Goal: Book appointment/travel/reservation: Register for event/course

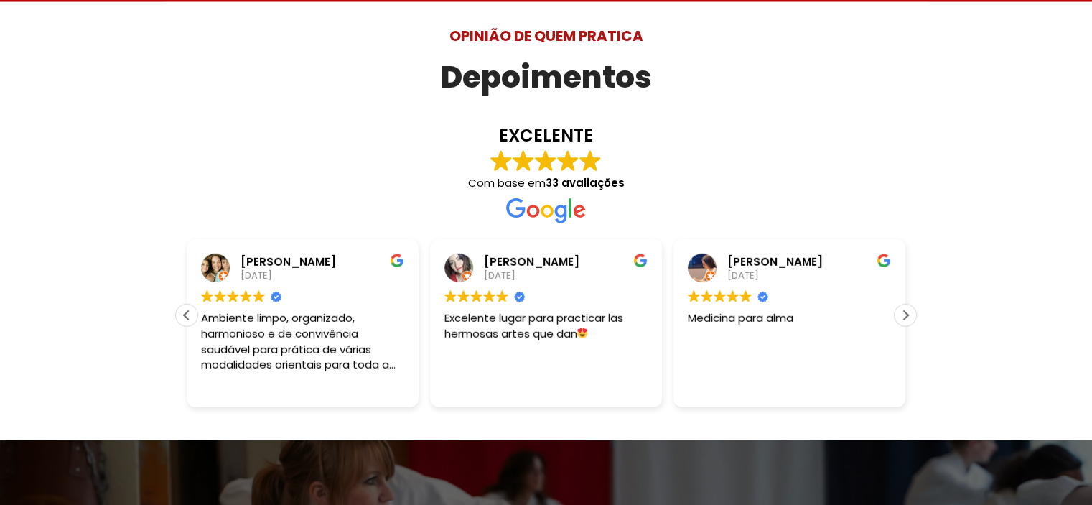
scroll to position [3875, 0]
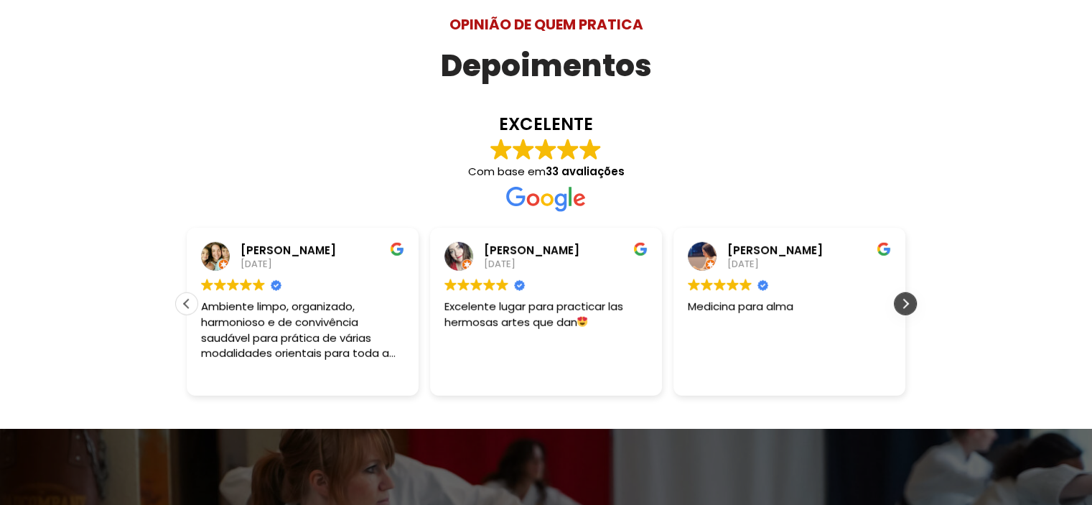
click at [911, 293] on div "Próxima avaliação" at bounding box center [905, 304] width 22 height 22
click at [187, 293] on div "Avaliação anterior" at bounding box center [187, 304] width 22 height 22
click at [184, 293] on div "Avaliação anterior" at bounding box center [187, 304] width 22 height 22
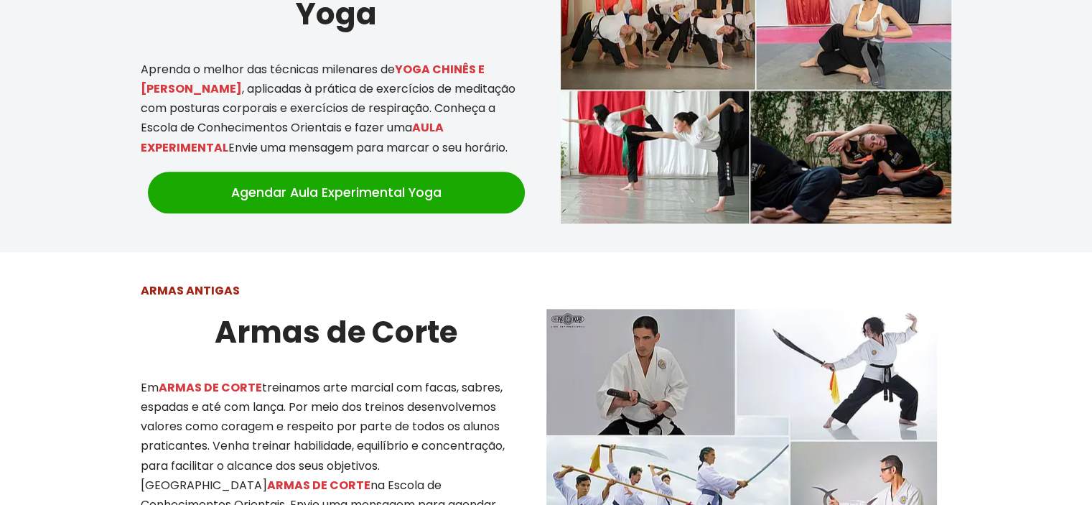
scroll to position [0, 0]
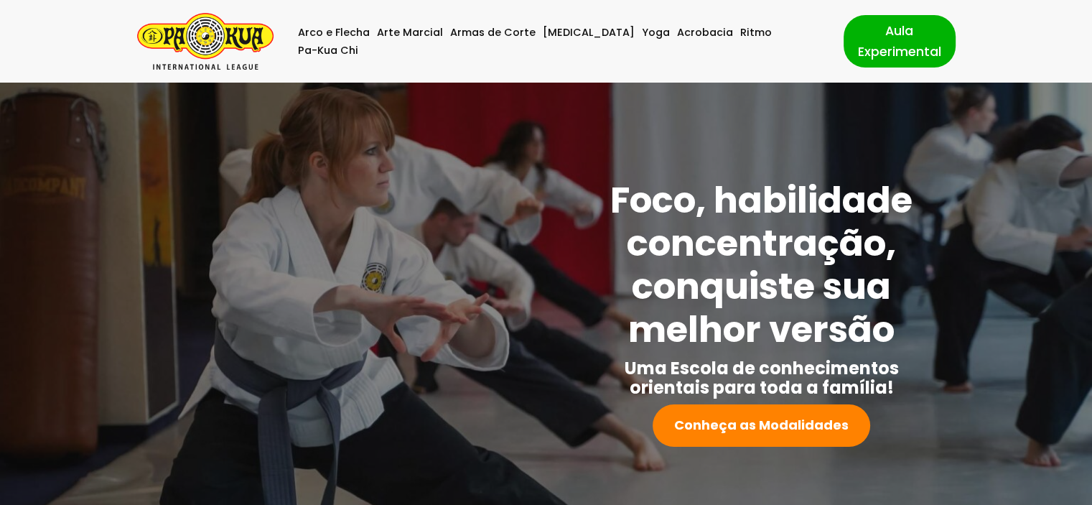
click at [189, 41] on img "Pa-Kua Brasil Uma Escola de conhecimentos orientais para toda a família. Foco, …" at bounding box center [205, 41] width 136 height 57
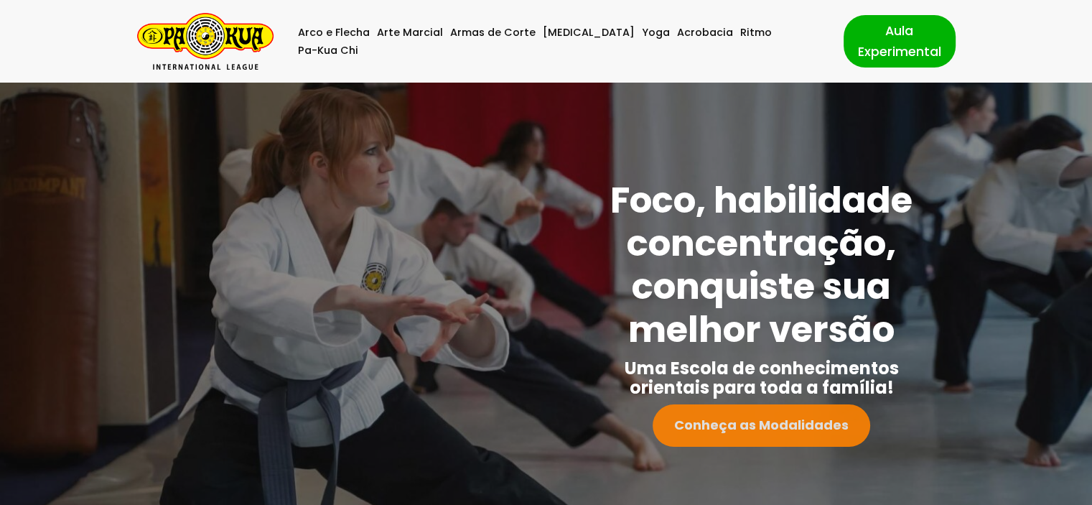
click at [756, 430] on strong "Conheça as Modalidades" at bounding box center [761, 425] width 174 height 18
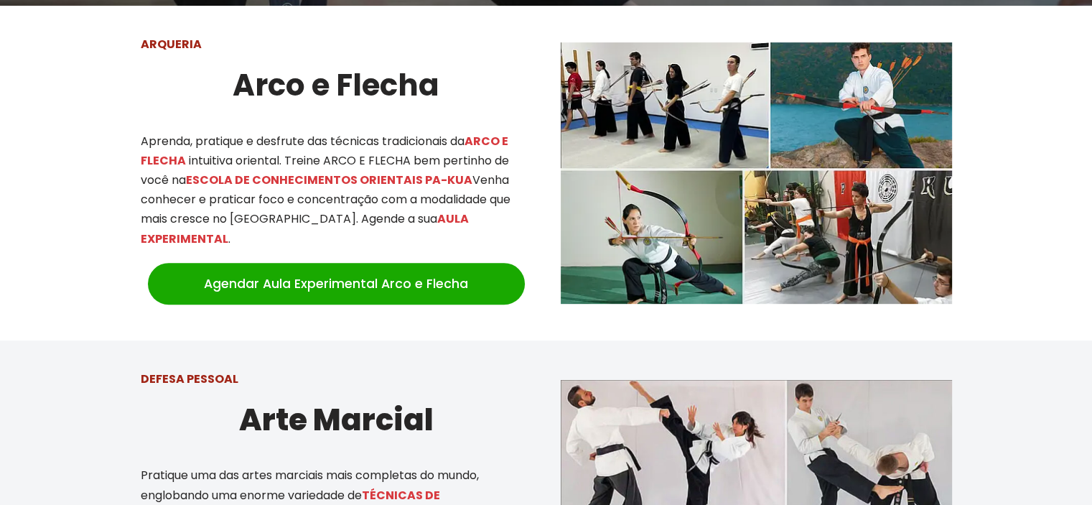
scroll to position [563, 0]
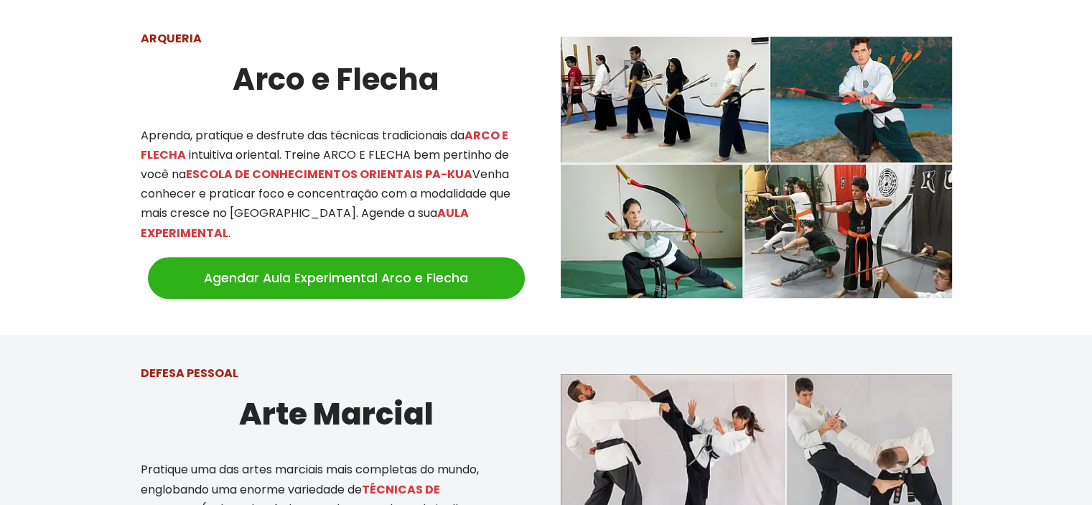
click at [285, 268] on link "Agendar Aula Experimental Arco e Flecha" at bounding box center [336, 278] width 377 height 42
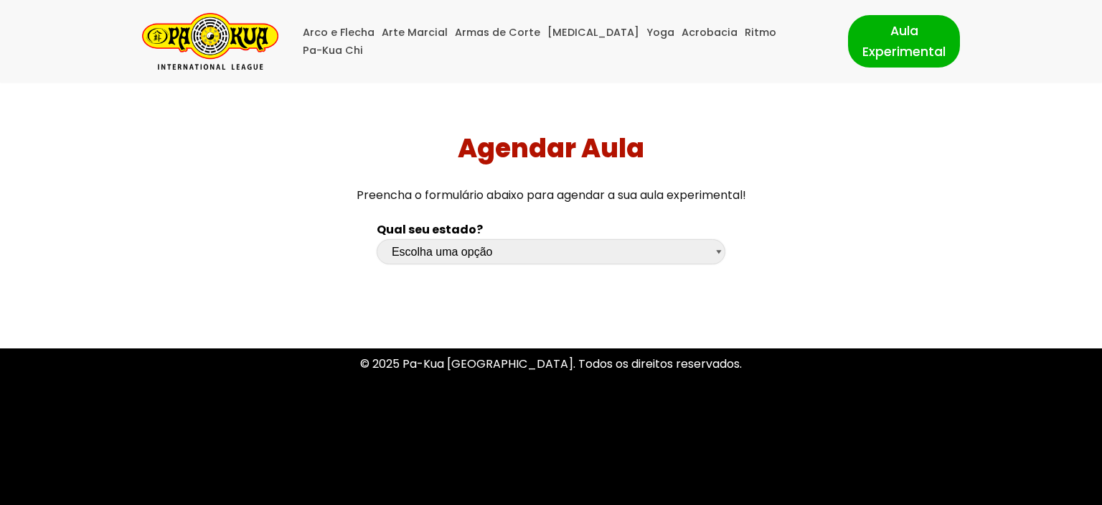
click at [588, 252] on select "Escolha uma opção Rio Grande do Sul Santa Catarina Paraná São Paulo Rio de Jane…" at bounding box center [551, 251] width 349 height 25
select select "pr"
click at [377, 239] on select "Escolha uma opção Rio Grande do Sul Santa Catarina Paraná São Paulo Rio de Jane…" at bounding box center [551, 251] width 349 height 25
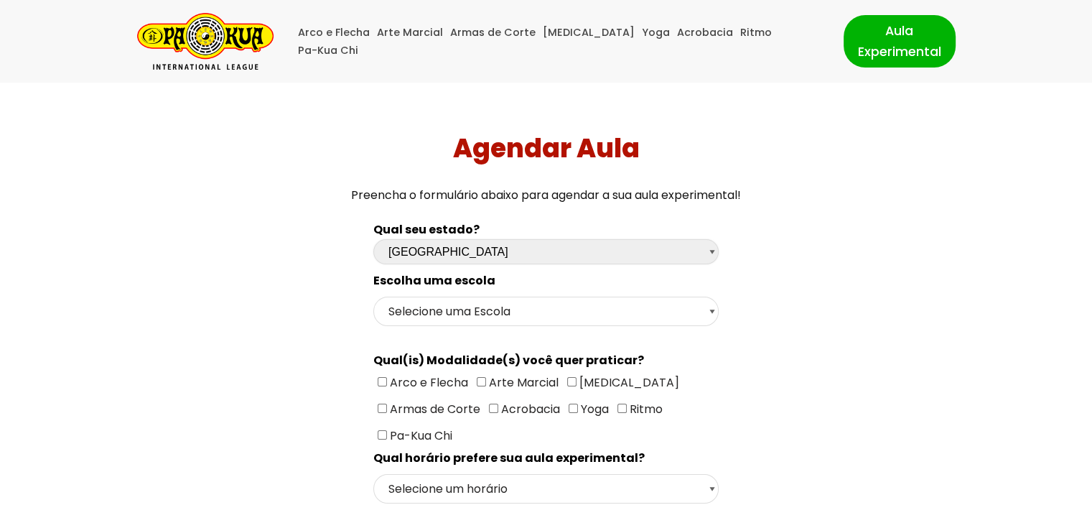
scroll to position [72, 0]
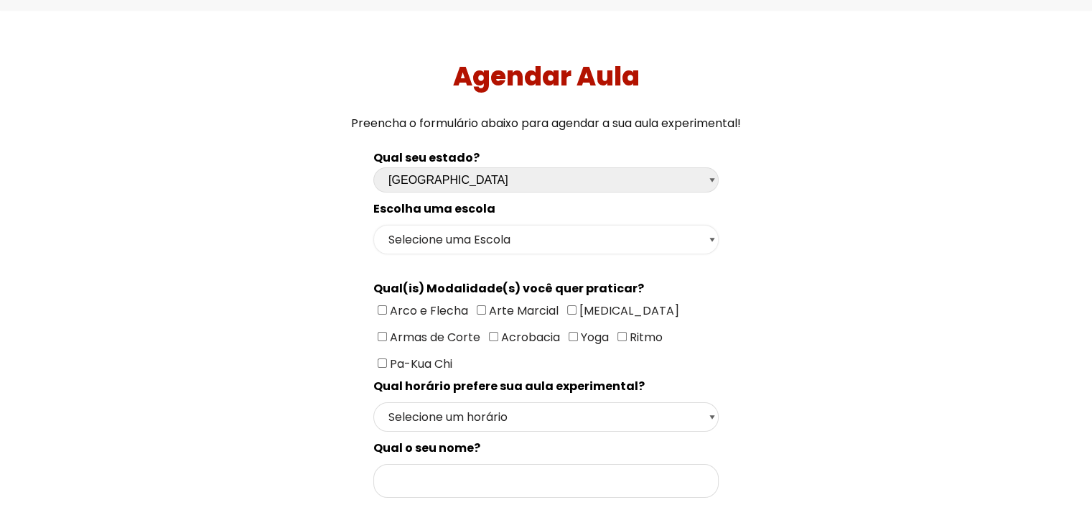
click at [502, 238] on select "Selecione uma Escola Curitiba - Escola Batel Curitiba - Escola Juvevê Fazenda R…" at bounding box center [545, 239] width 345 height 29
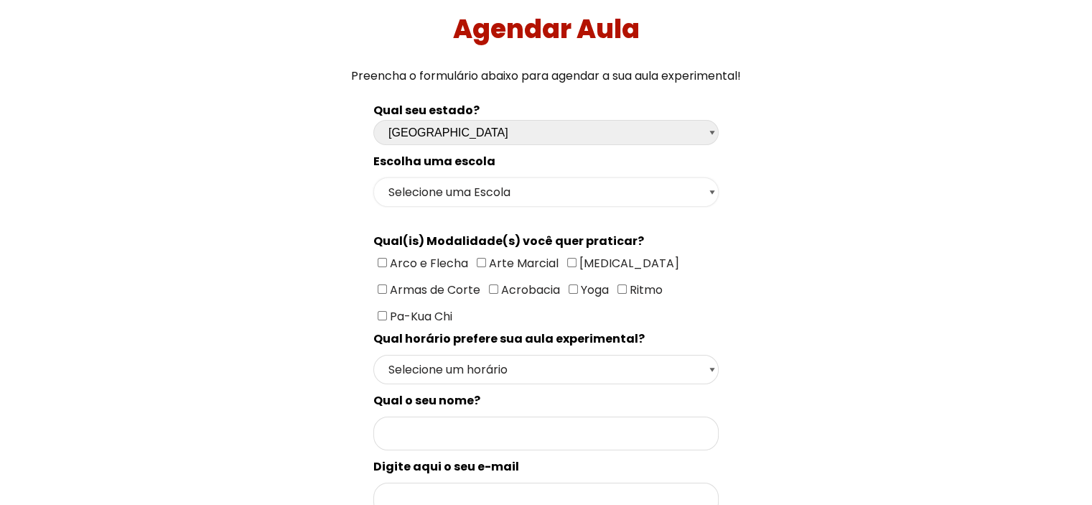
scroll to position [144, 0]
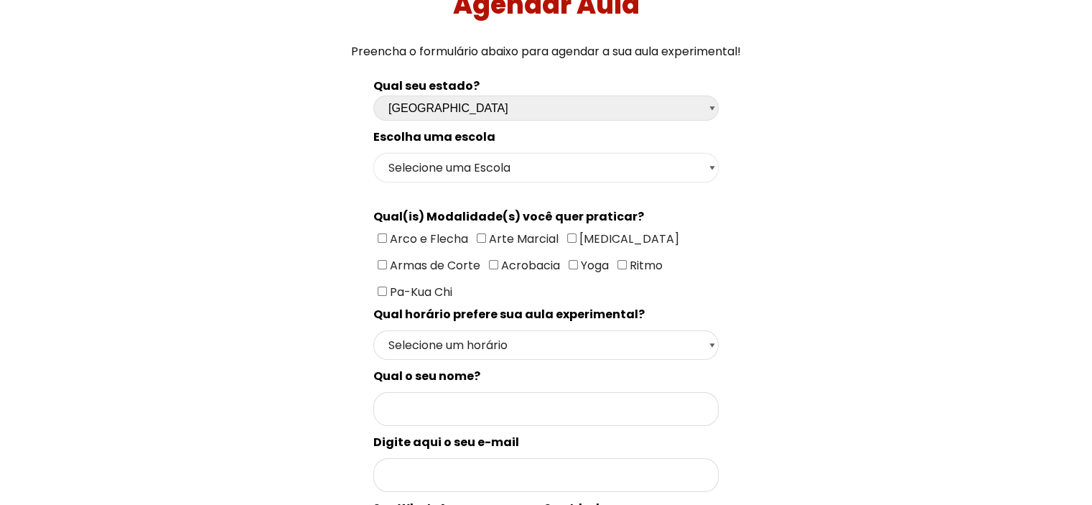
click at [558, 174] on select "Selecione uma Escola Curitiba - Escola Batel Curitiba - Escola Juvevê Fazenda R…" at bounding box center [545, 167] width 345 height 29
click at [815, 222] on div "Qual seu estado? Escolha uma opção Rio Grande do Sul Santa Catarina Paraná São …" at bounding box center [546, 458] width 764 height 779
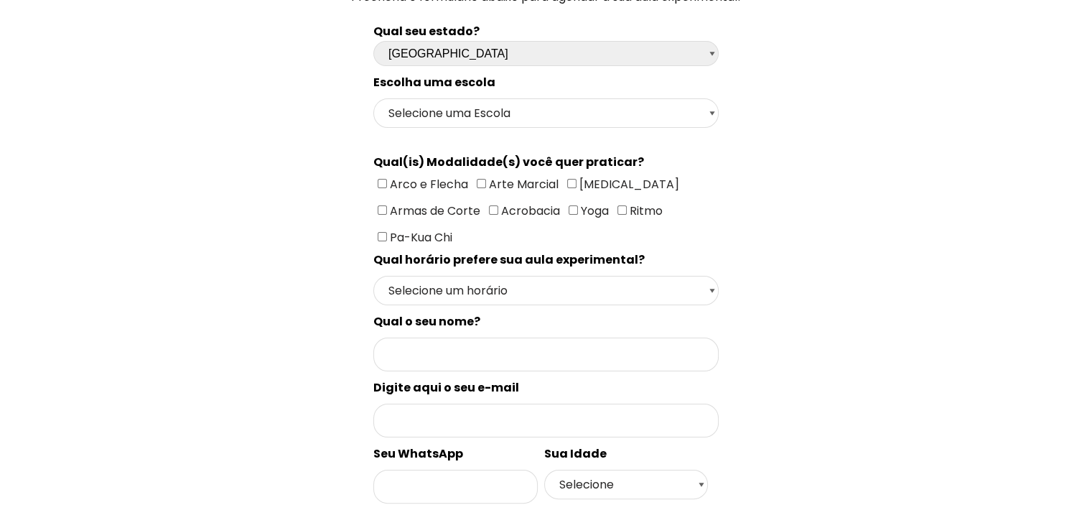
scroll to position [287, 0]
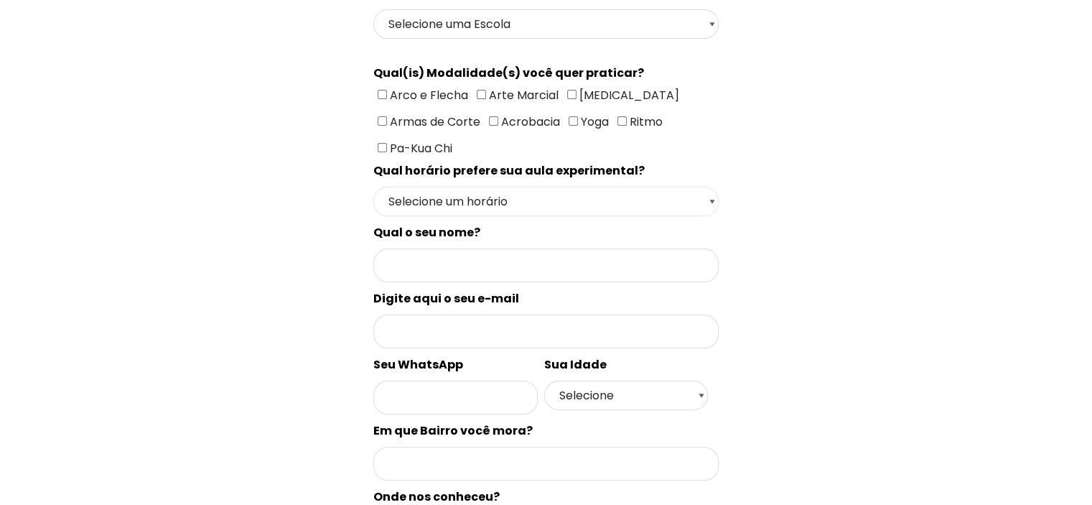
click at [558, 198] on select "Selecione um horário Manhã Tarde Noite" at bounding box center [545, 201] width 345 height 29
click at [820, 191] on div "Qual seu estado? Escolha uma opção Rio Grande do Sul Santa Catarina Paraná São …" at bounding box center [546, 314] width 764 height 779
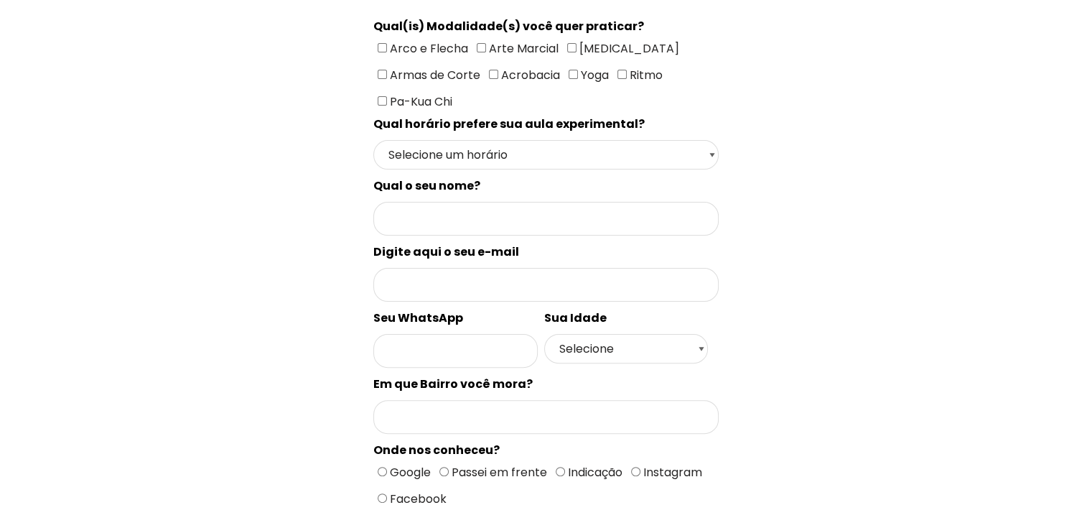
scroll to position [359, 0]
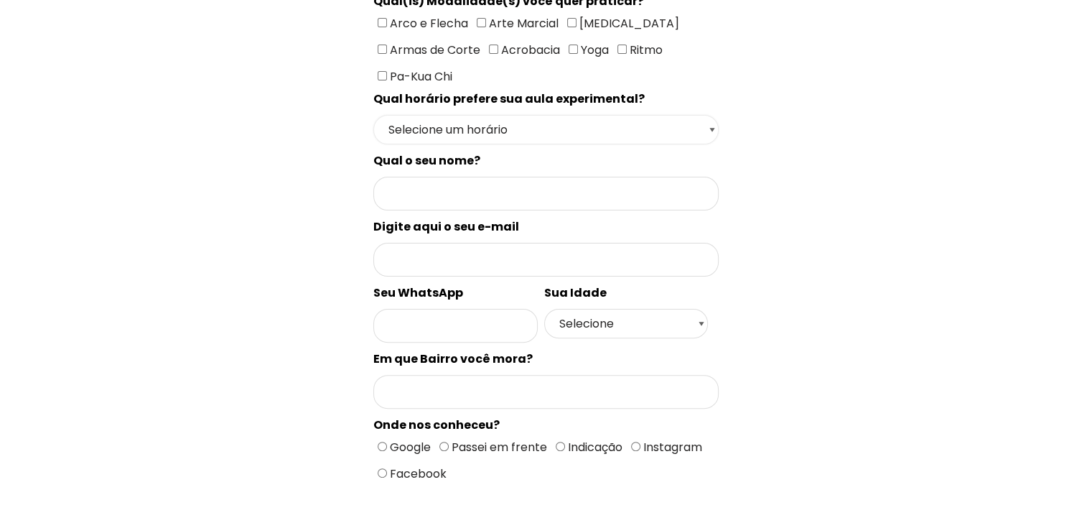
click at [527, 128] on select "Selecione um horário Manhã Tarde Noite" at bounding box center [545, 129] width 345 height 29
select select "Noite"
click at [373, 144] on select "Selecione um horário Manhã Tarde Noite" at bounding box center [545, 129] width 345 height 29
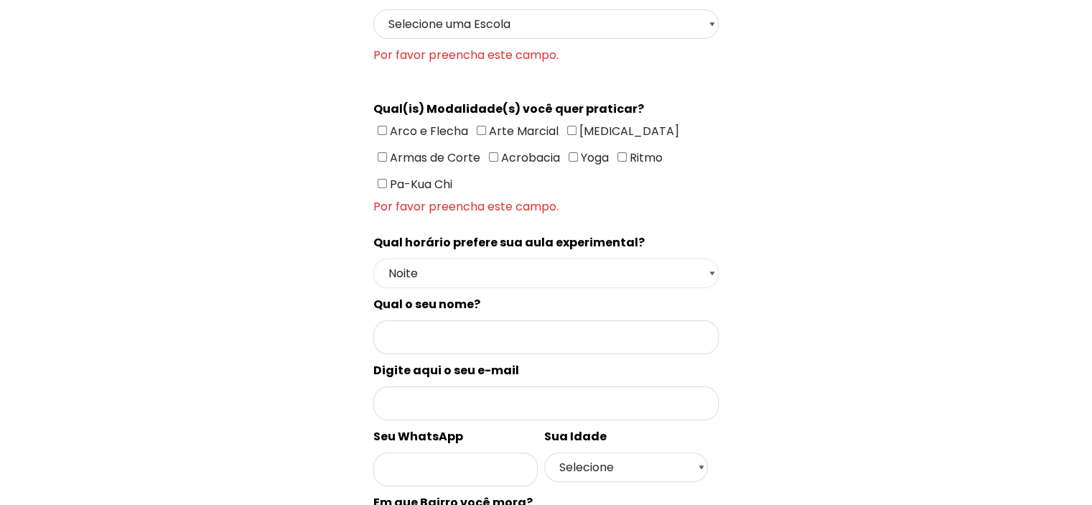
scroll to position [287, 0]
click at [379, 126] on input"] "Arco e Flecha" at bounding box center [381, 130] width 9 height 9
checkbox input"] "true"
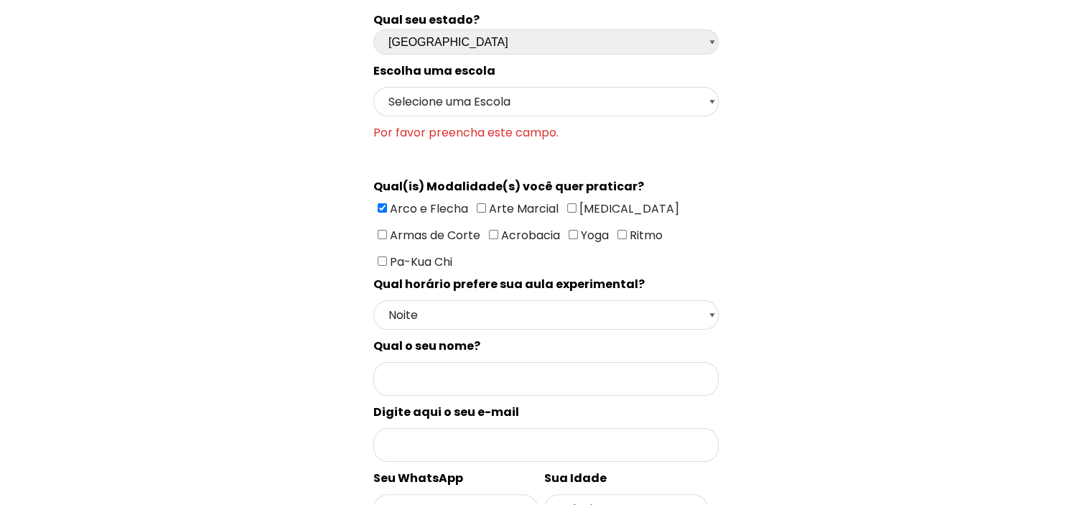
scroll to position [215, 0]
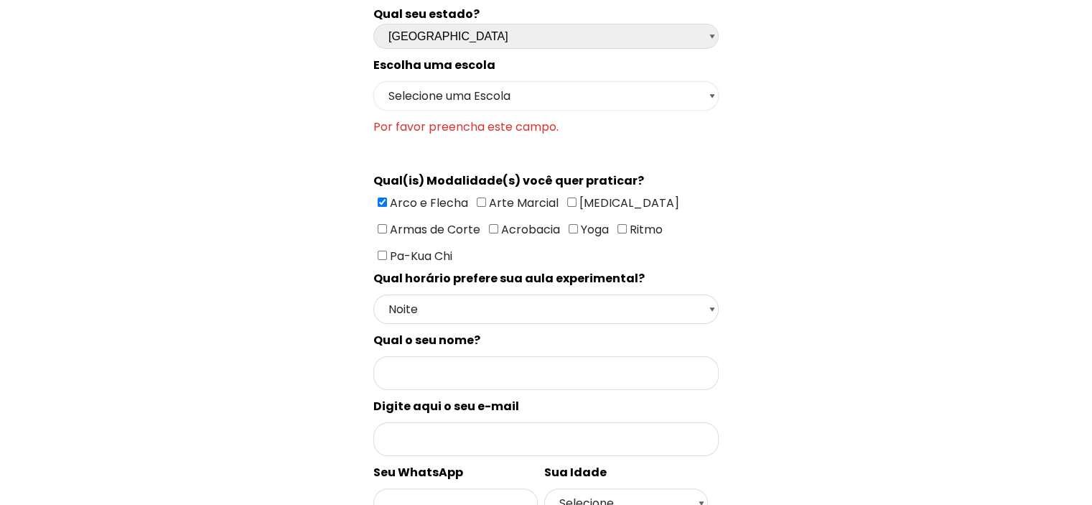
click at [619, 93] on select "Selecione uma Escola Curitiba - Escola Batel Curitiba - Escola Juvevê Fazenda R…" at bounding box center [545, 95] width 345 height 29
click at [373, 81] on select "Selecione uma Escola Curitiba - Escola Batel Curitiba - Escola Juvevê Fazenda R…" at bounding box center [545, 95] width 345 height 29
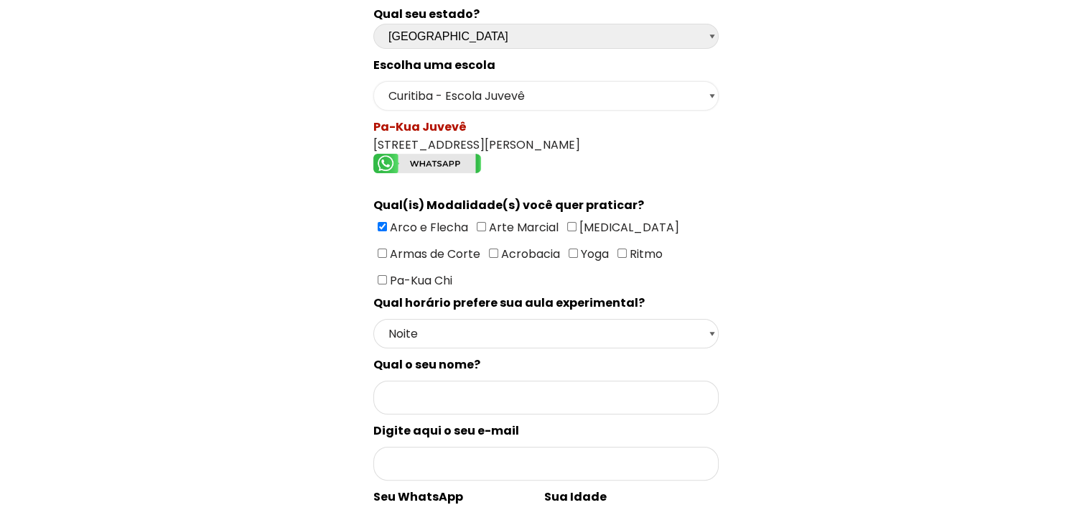
click at [465, 90] on select "Selecione uma Escola Curitiba - Escola Batel Curitiba - Escola Juvevê Fazenda R…" at bounding box center [545, 95] width 345 height 29
click at [373, 81] on select "Selecione uma Escola Curitiba - Escola Batel Curitiba - Escola Juvevê Fazenda R…" at bounding box center [545, 95] width 345 height 29
click at [505, 92] on select "Selecione uma Escola Curitiba - Escola Batel Curitiba - Escola Juvevê Fazenda R…" at bounding box center [545, 95] width 345 height 29
select select "Curitiba - Escola Juvevê"
click at [373, 81] on select "Selecione uma Escola Curitiba - Escola Batel Curitiba - Escola Juvevê Fazenda R…" at bounding box center [545, 95] width 345 height 29
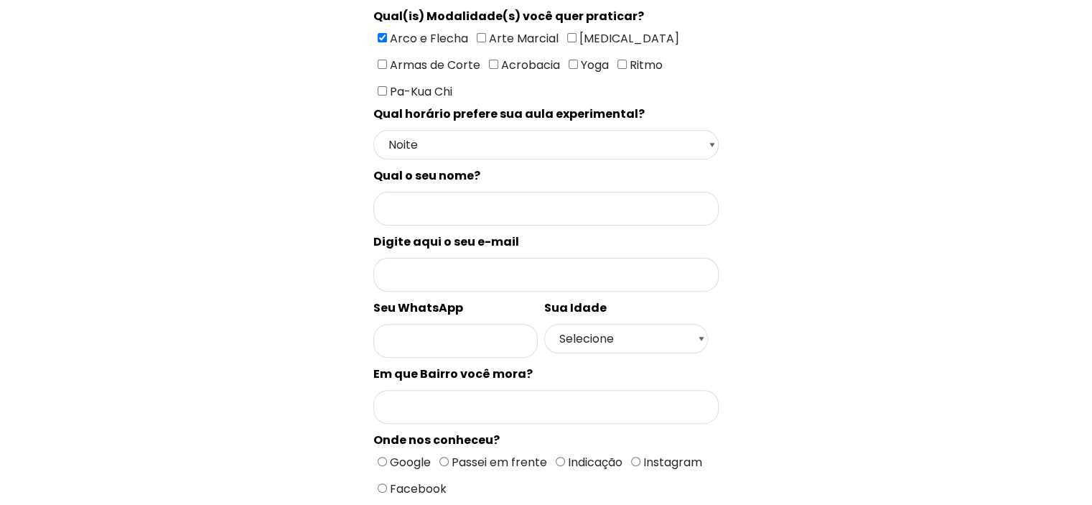
scroll to position [431, 0]
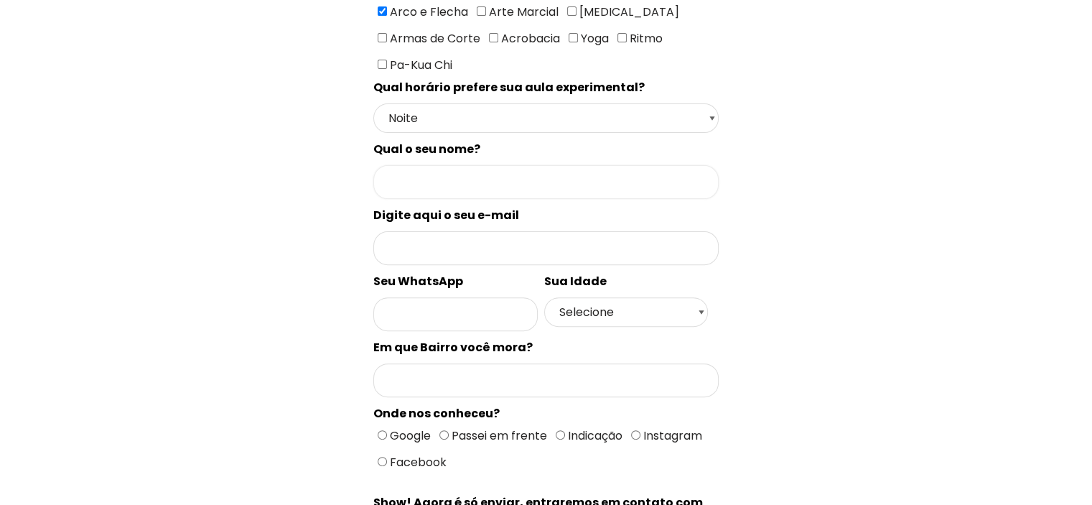
click at [561, 169] on input "Formulário de contacto" at bounding box center [545, 182] width 345 height 34
click at [947, 194] on div "Agendar Aula Preencha o formulário abaixo para agendar a sua aula experimental!…" at bounding box center [546, 147] width 1081 height 990
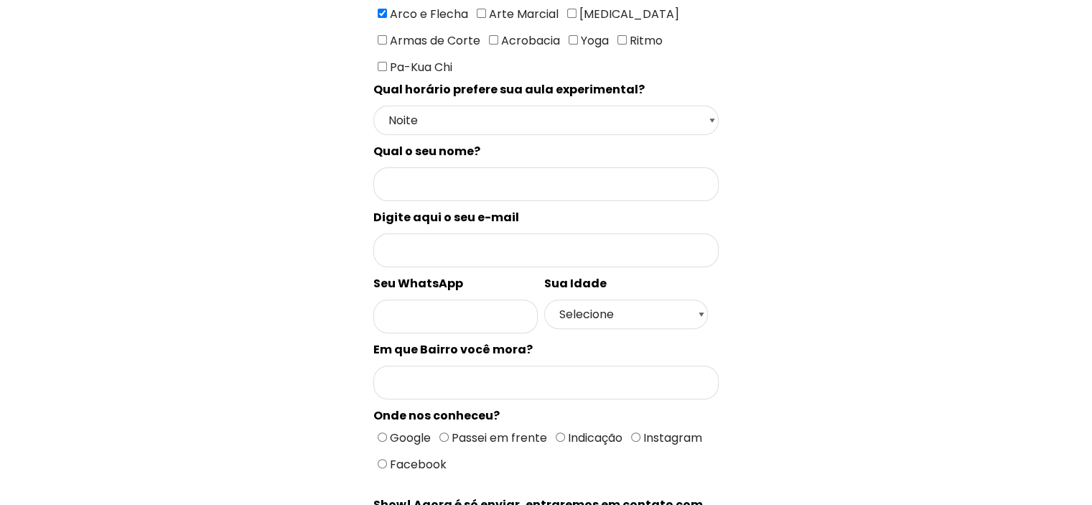
scroll to position [0, 0]
